Goal: Information Seeking & Learning: Learn about a topic

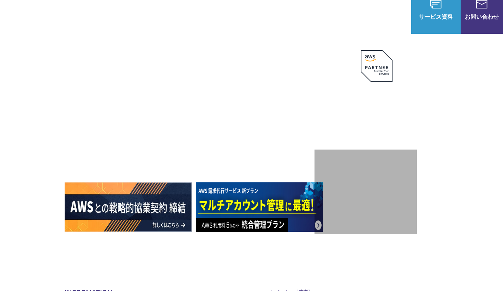
click at [496, 163] on div "AWSの導入からコスト削減、 構成・運用の最適化からデータ活用まで 規模や業種業態を問わない マネージドサービスで AWS ジャーニーの 成功を実現 AWS …" at bounding box center [252, 128] width 498 height 284
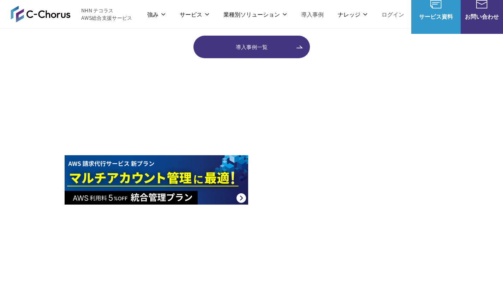
scroll to position [1133, 0]
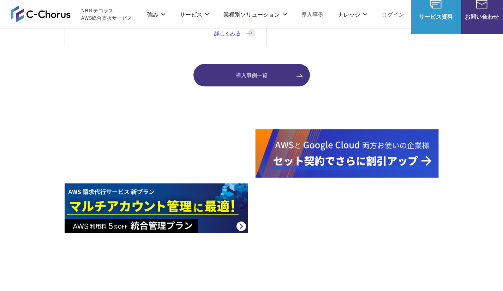
drag, startPoint x: 156, startPoint y: 116, endPoint x: 236, endPoint y: 124, distance: 80.9
copy h2 "C-Chorus"
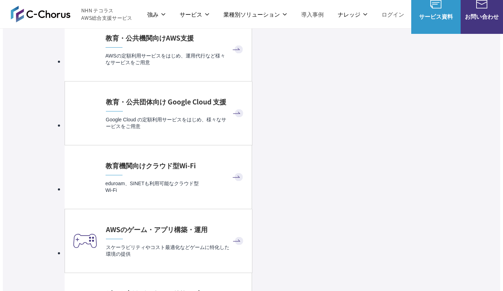
scroll to position [2870, 0]
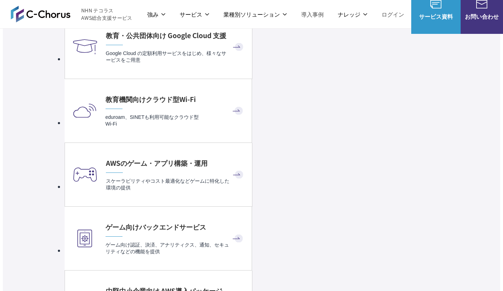
drag, startPoint x: 156, startPoint y: 65, endPoint x: 226, endPoint y: 71, distance: 70.6
copy h2 "C-Chorus"
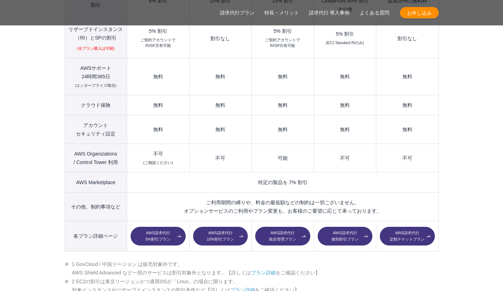
scroll to position [965, 0]
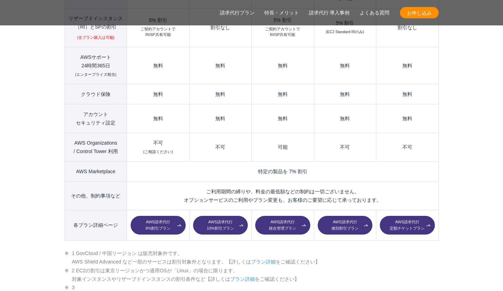
click at [148, 216] on link "AWS請求代行 8%割引プラン" at bounding box center [158, 225] width 55 height 19
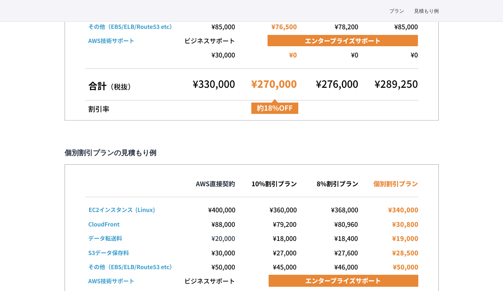
scroll to position [1568, 0]
